Goal: Find specific page/section: Find specific page/section

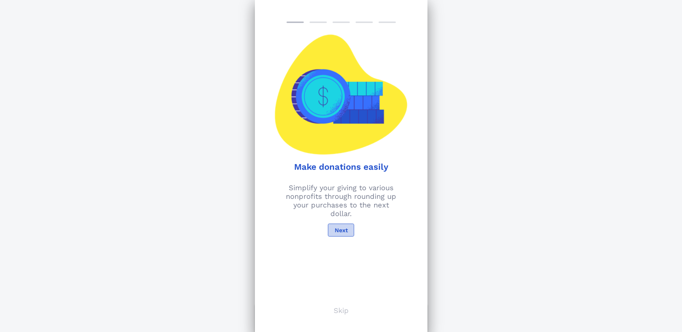
click at [346, 229] on span "Next" at bounding box center [341, 230] width 14 height 7
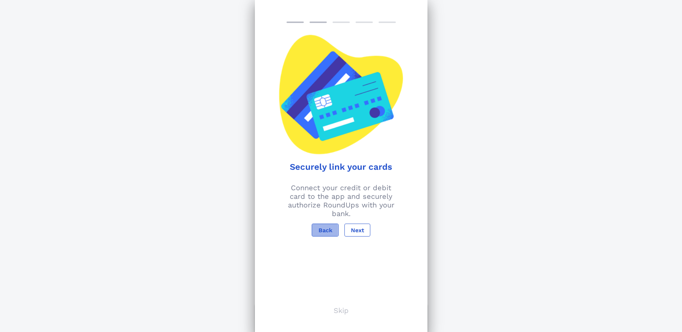
click at [325, 226] on button "Back" at bounding box center [325, 230] width 27 height 13
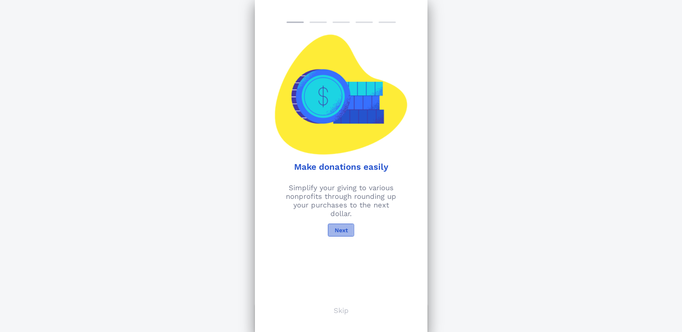
click at [335, 233] on span "Next" at bounding box center [341, 230] width 14 height 7
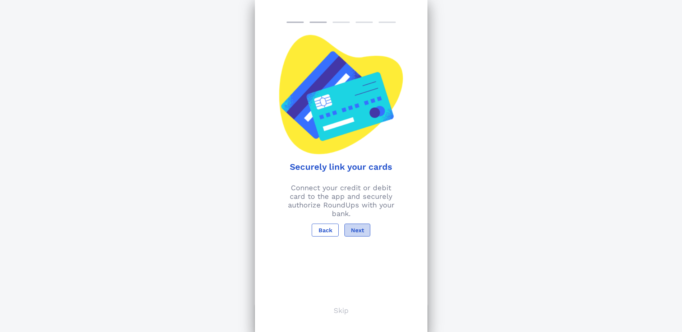
click at [356, 226] on button "Next" at bounding box center [357, 230] width 26 height 13
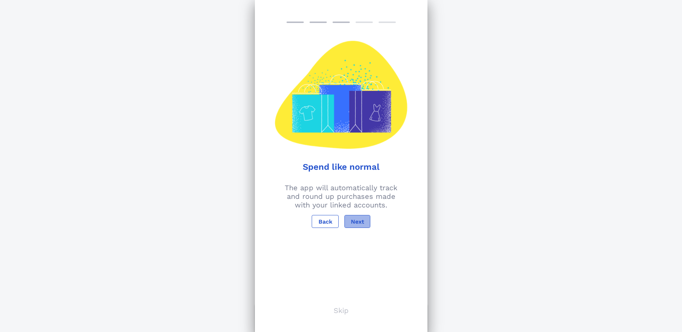
click at [362, 221] on span "Next" at bounding box center [357, 222] width 14 height 7
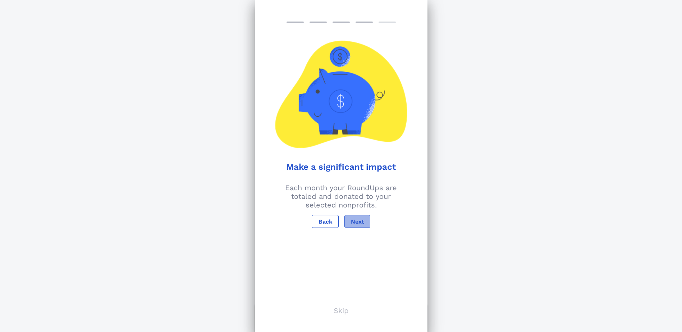
click at [362, 221] on span "Next" at bounding box center [357, 222] width 14 height 7
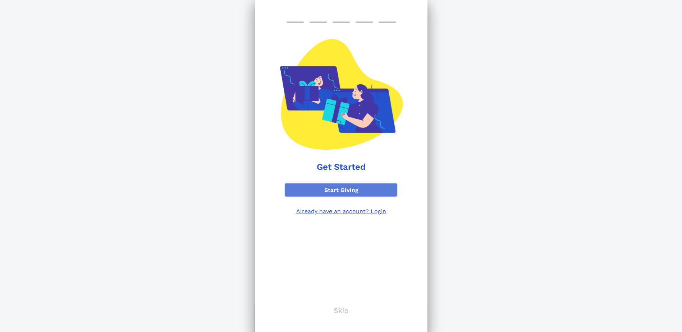
click at [361, 188] on span "Start Giving" at bounding box center [340, 190] width 101 height 7
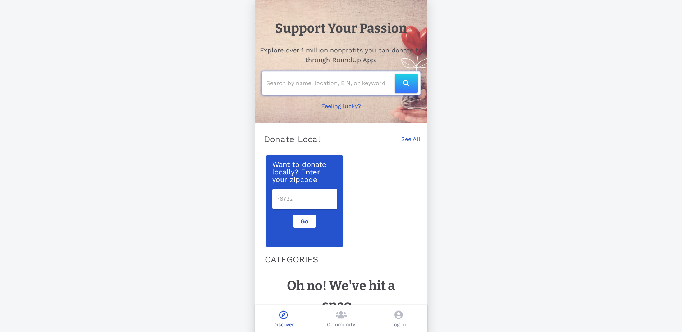
click at [349, 81] on input "text" at bounding box center [330, 84] width 128 height 12
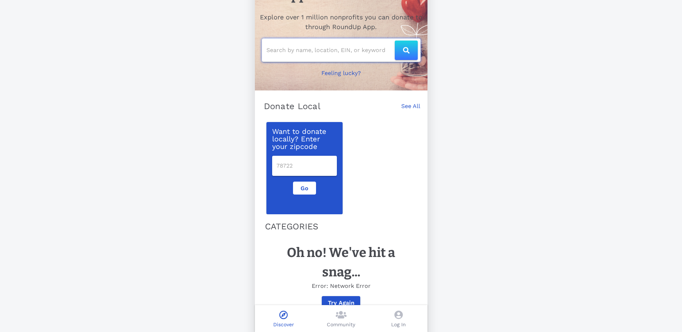
scroll to position [51, 0]
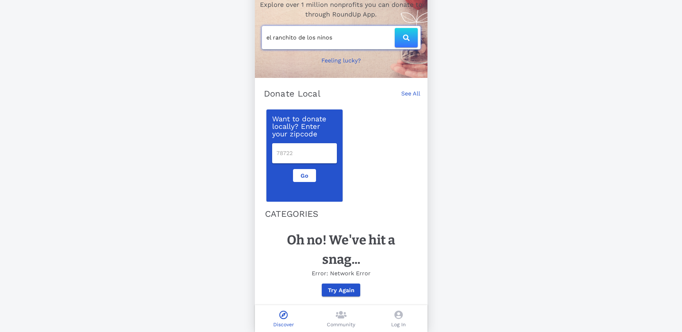
type input "el ranchito de los ninos"
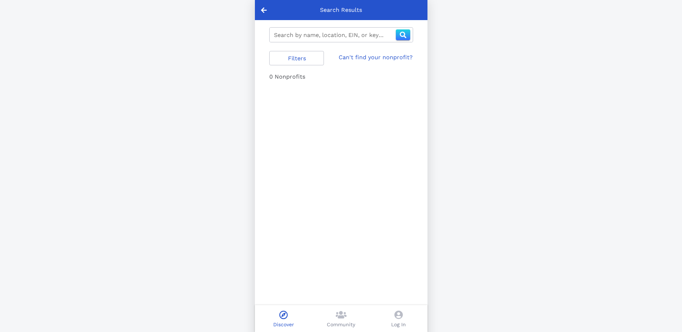
type input "el ranchito de los ninos"
